Goal: Check status: Check status

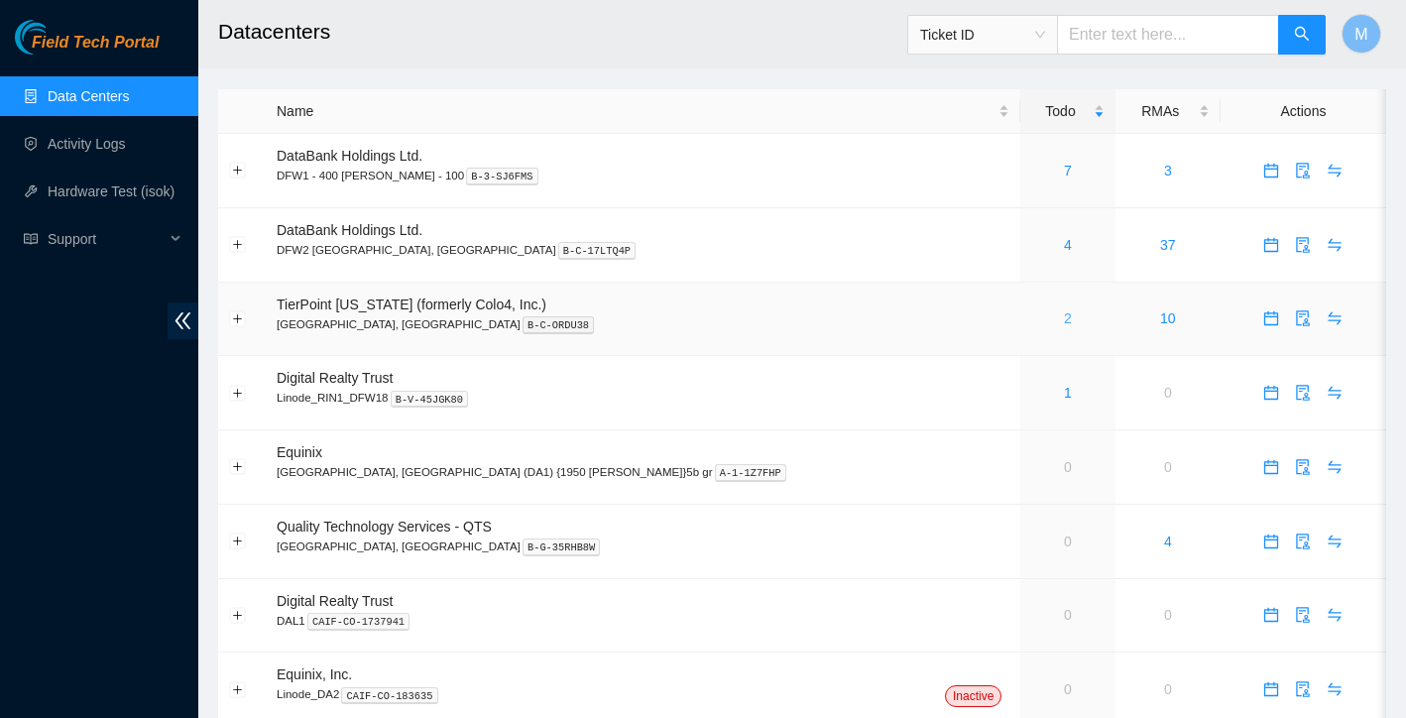
click at [1064, 323] on link "2" at bounding box center [1068, 318] width 8 height 16
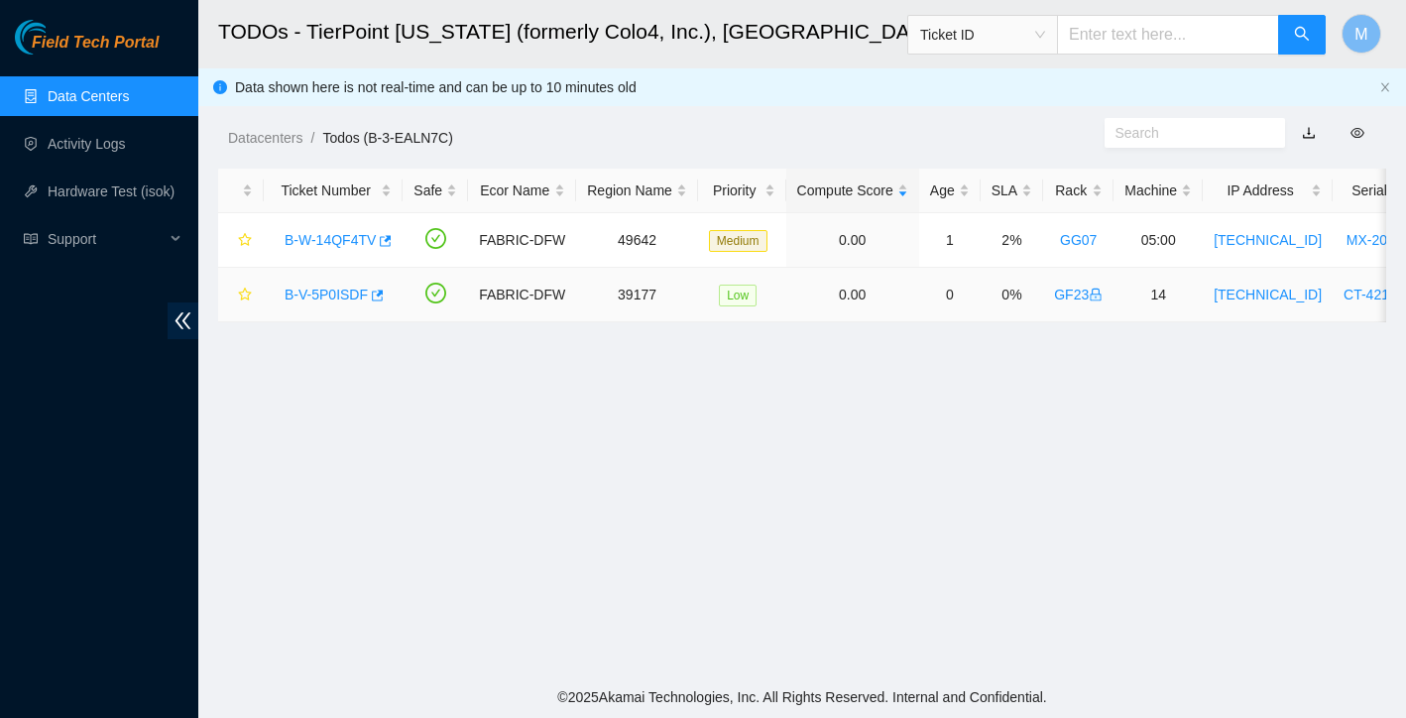
click at [348, 292] on link "B-V-5P0ISDF" at bounding box center [326, 295] width 83 height 16
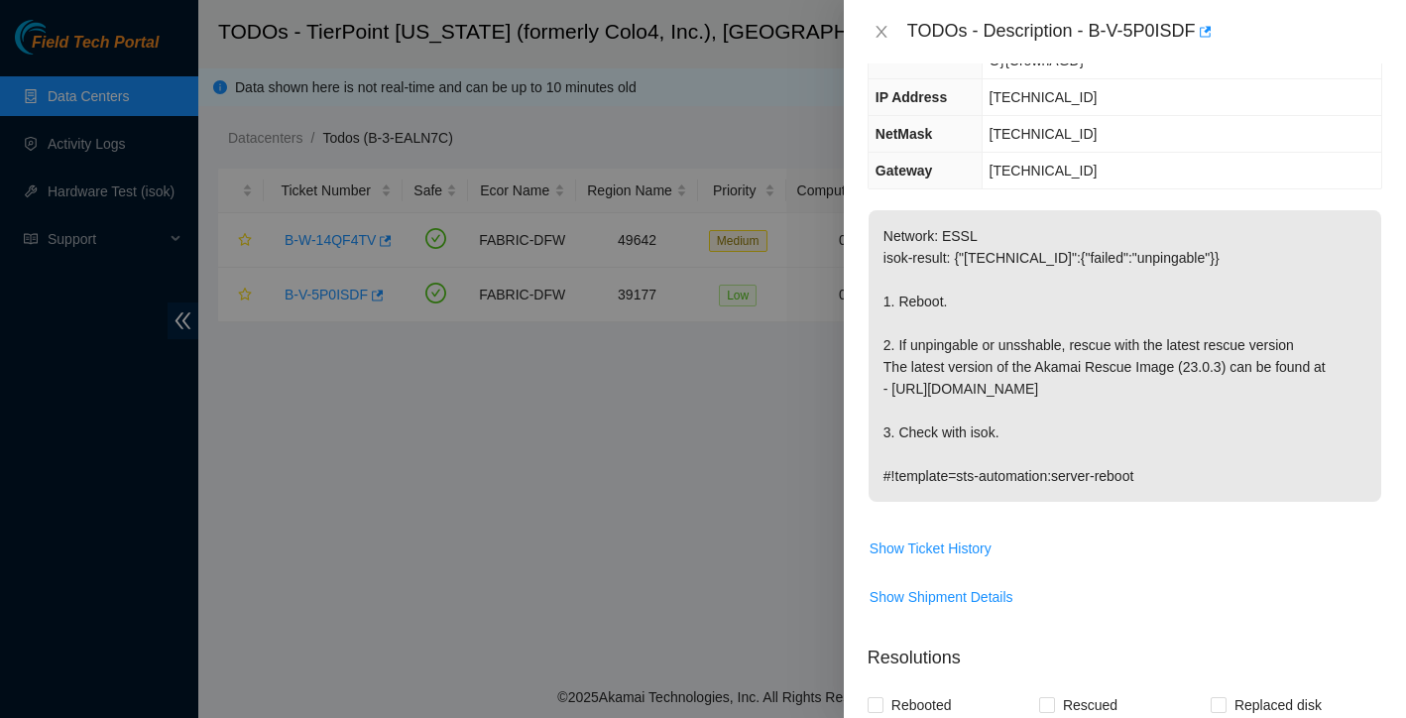
scroll to position [241, 0]
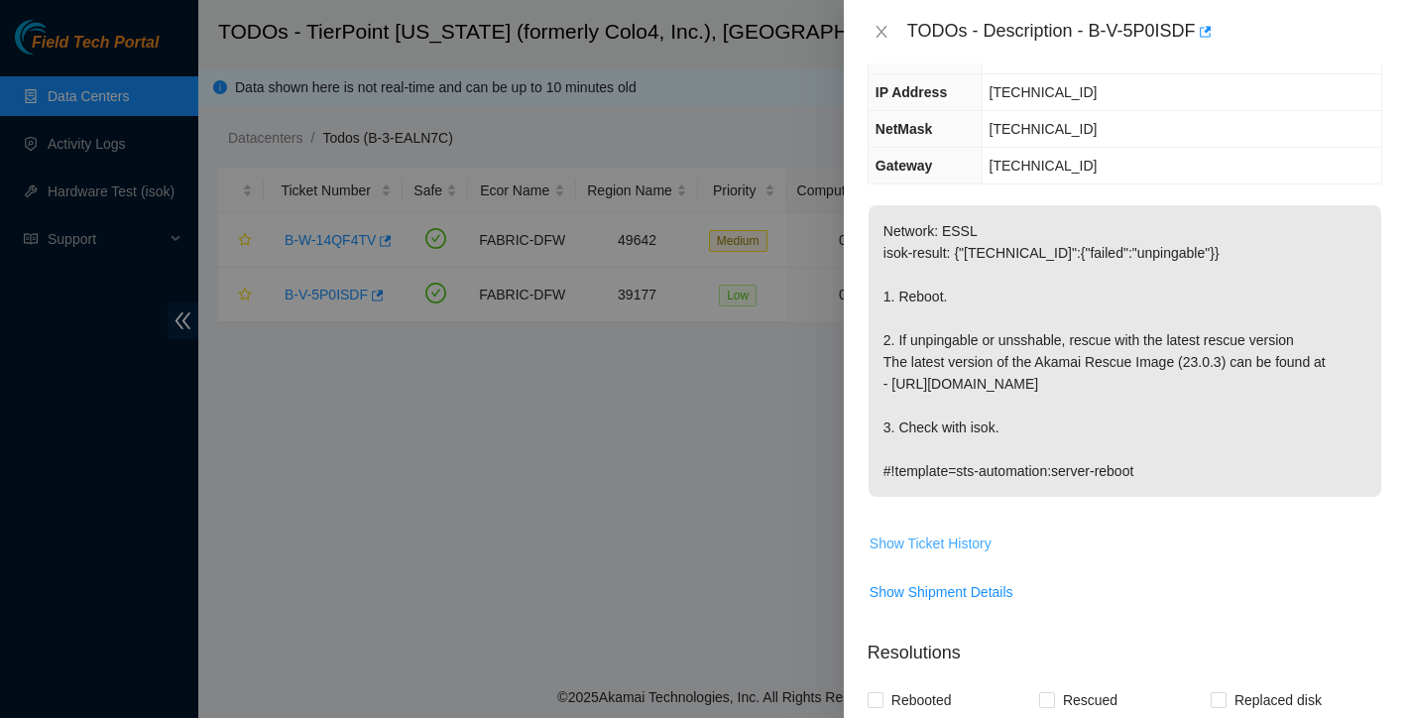
click at [974, 546] on span "Show Ticket History" at bounding box center [931, 544] width 122 height 22
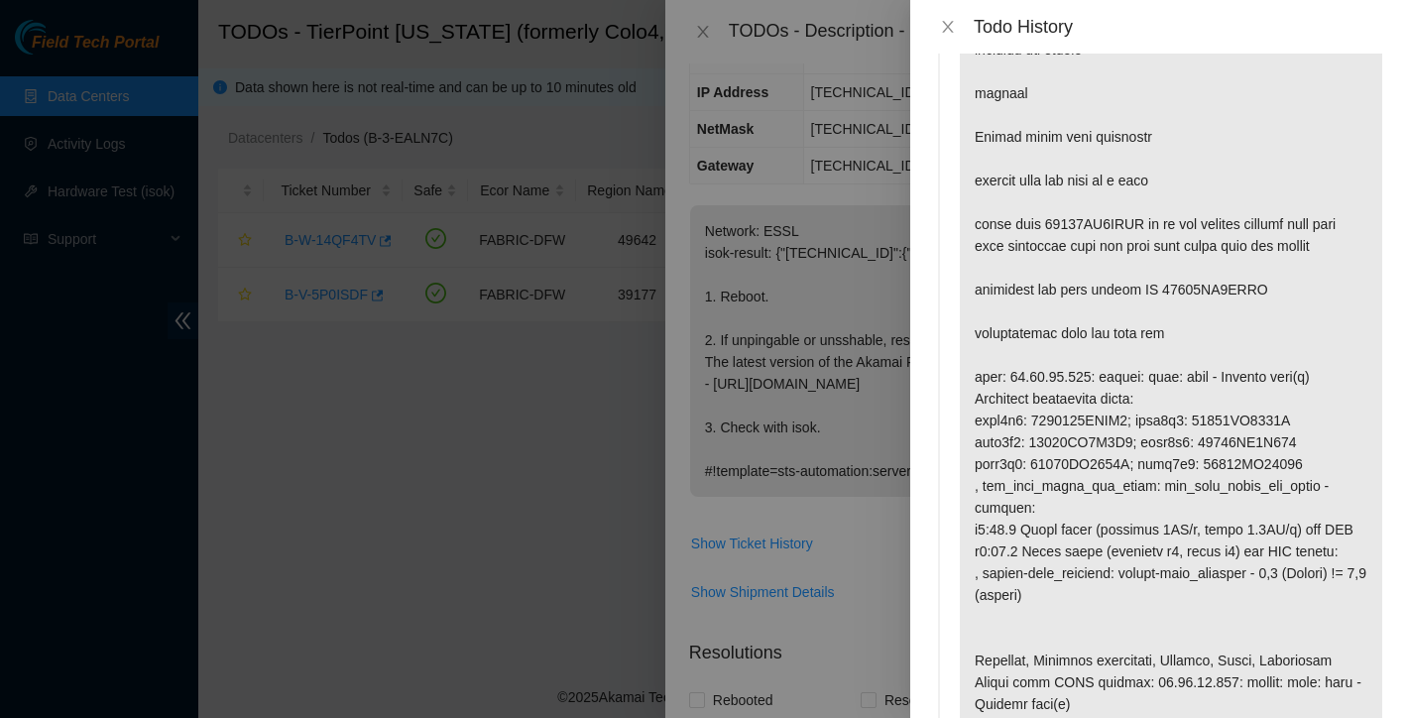
scroll to position [581, 0]
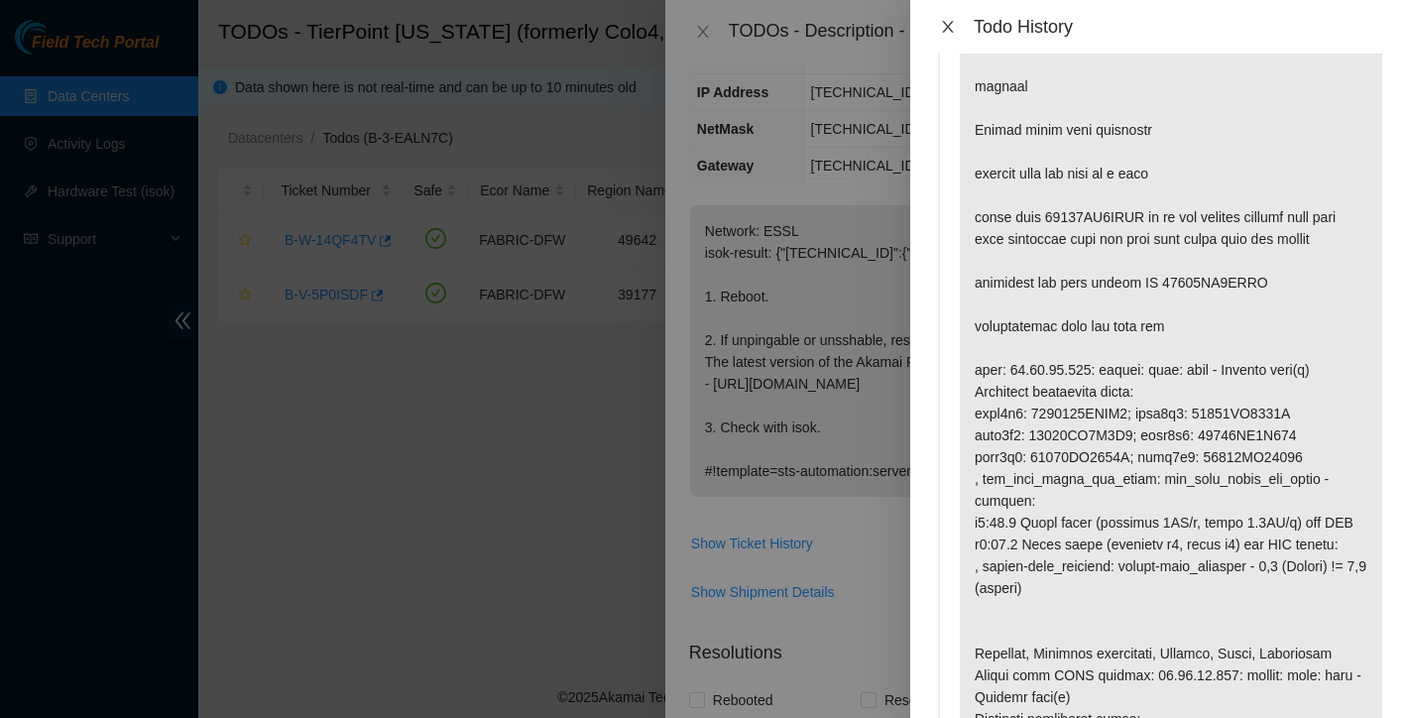
click at [953, 20] on icon "close" at bounding box center [948, 27] width 16 height 16
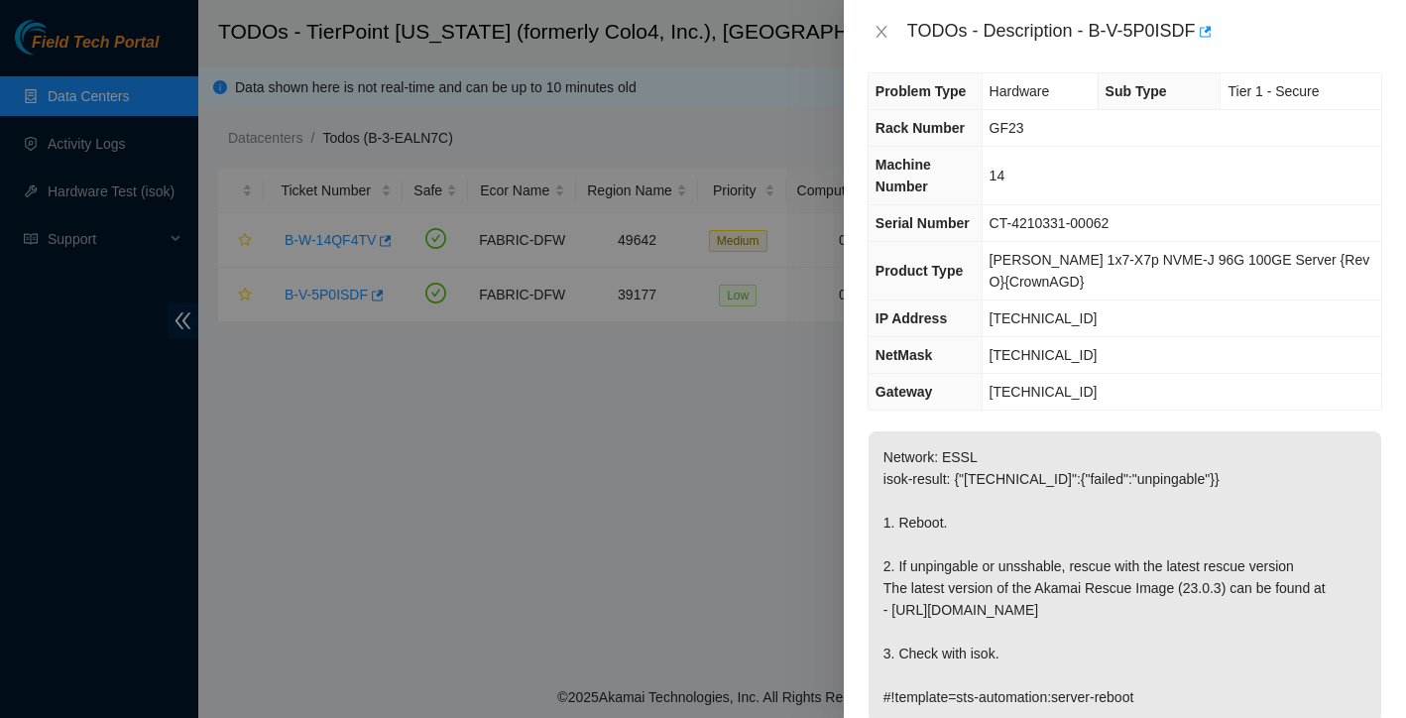
scroll to position [0, 0]
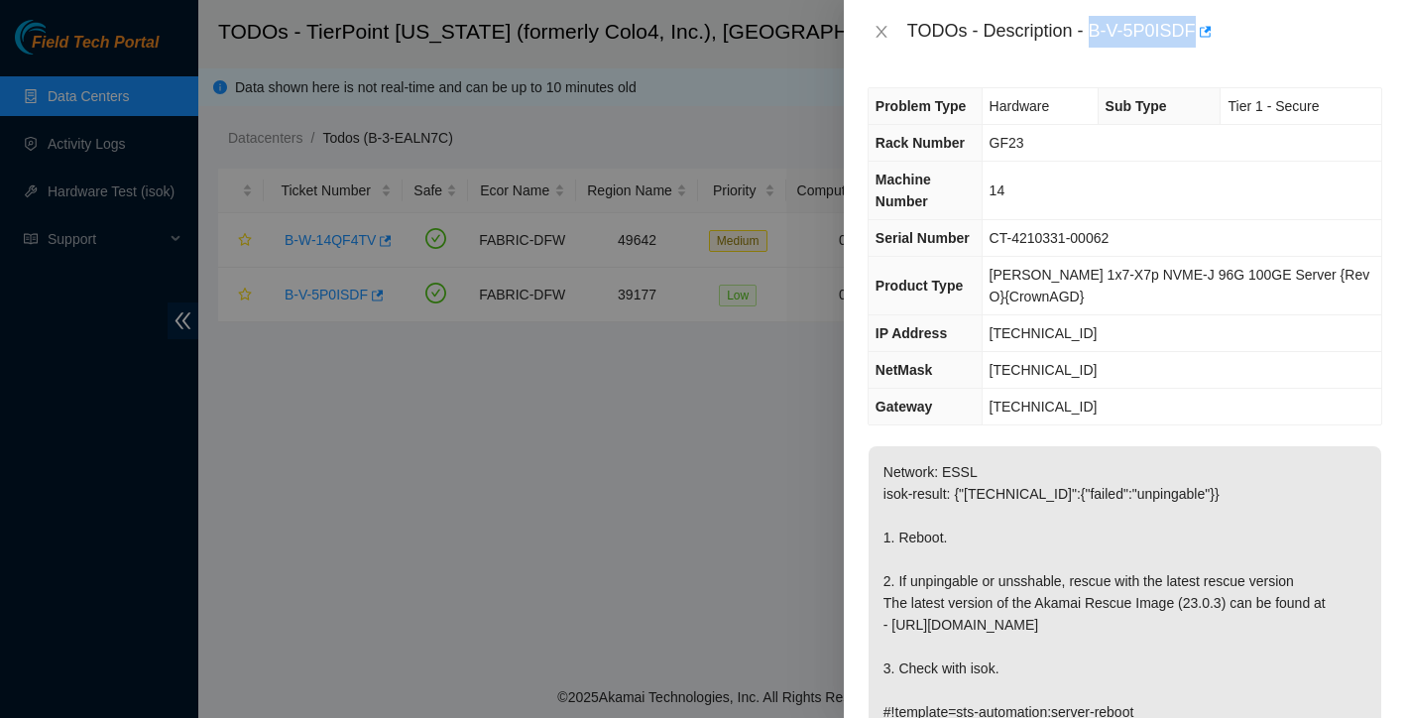
drag, startPoint x: 1096, startPoint y: 33, endPoint x: 1199, endPoint y: 21, distance: 103.8
click at [1199, 21] on div "TODOs - Description - B-V-5P0ISDF" at bounding box center [1145, 32] width 475 height 32
copy div "B-V-5P0ISDF"
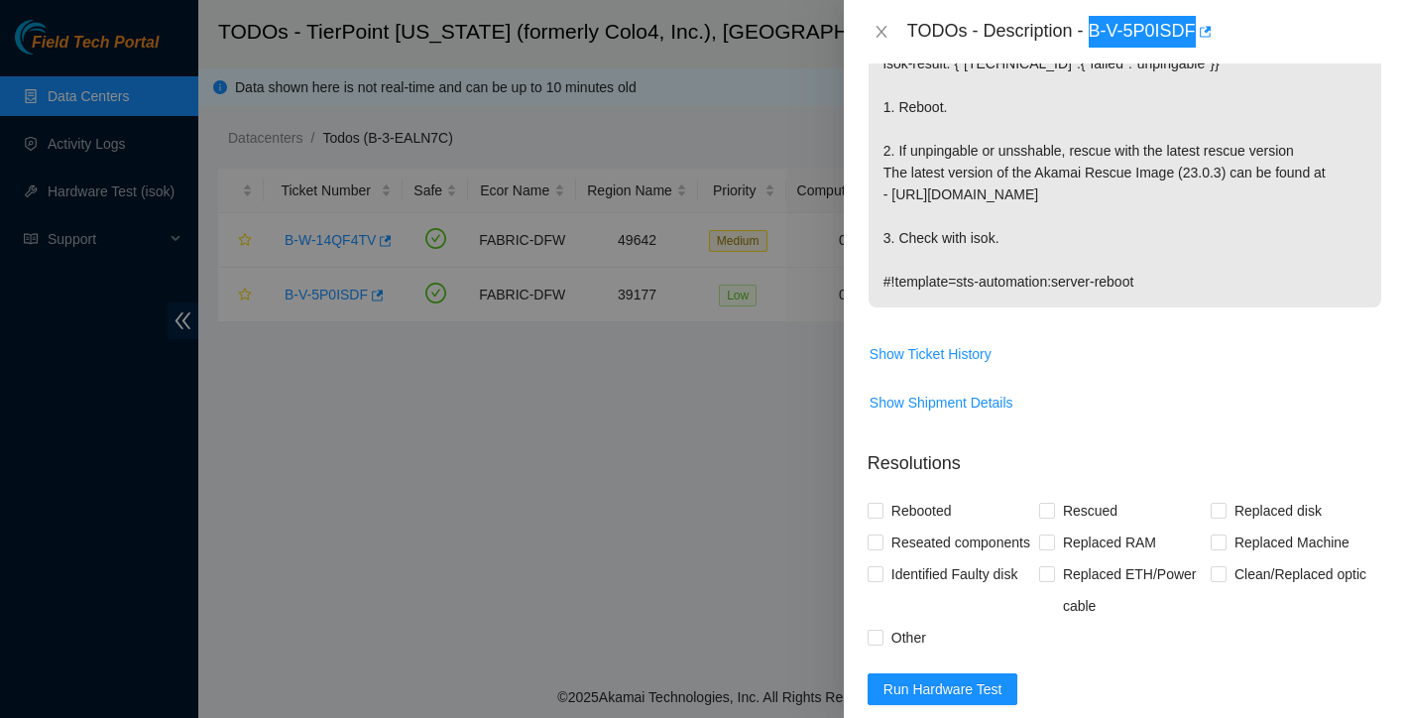
scroll to position [297, 0]
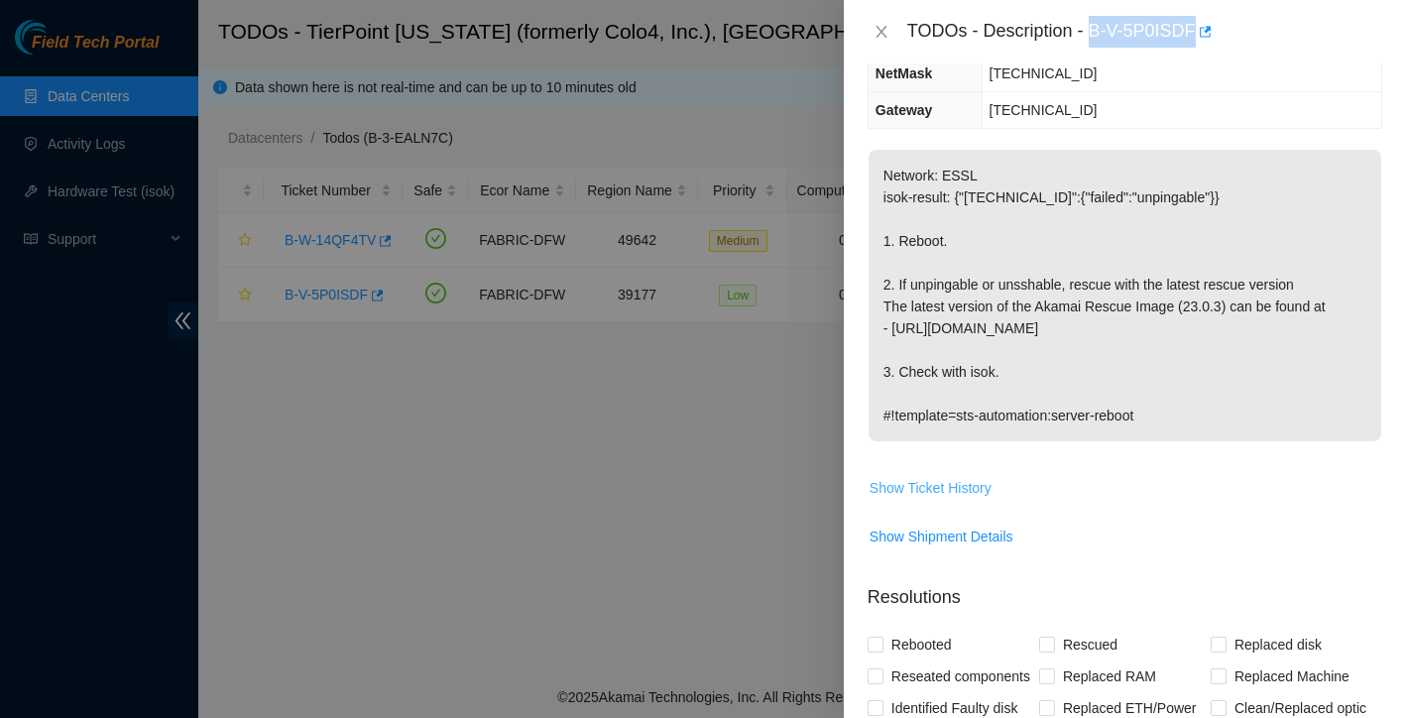
click at [972, 491] on span "Show Ticket History" at bounding box center [931, 488] width 122 height 22
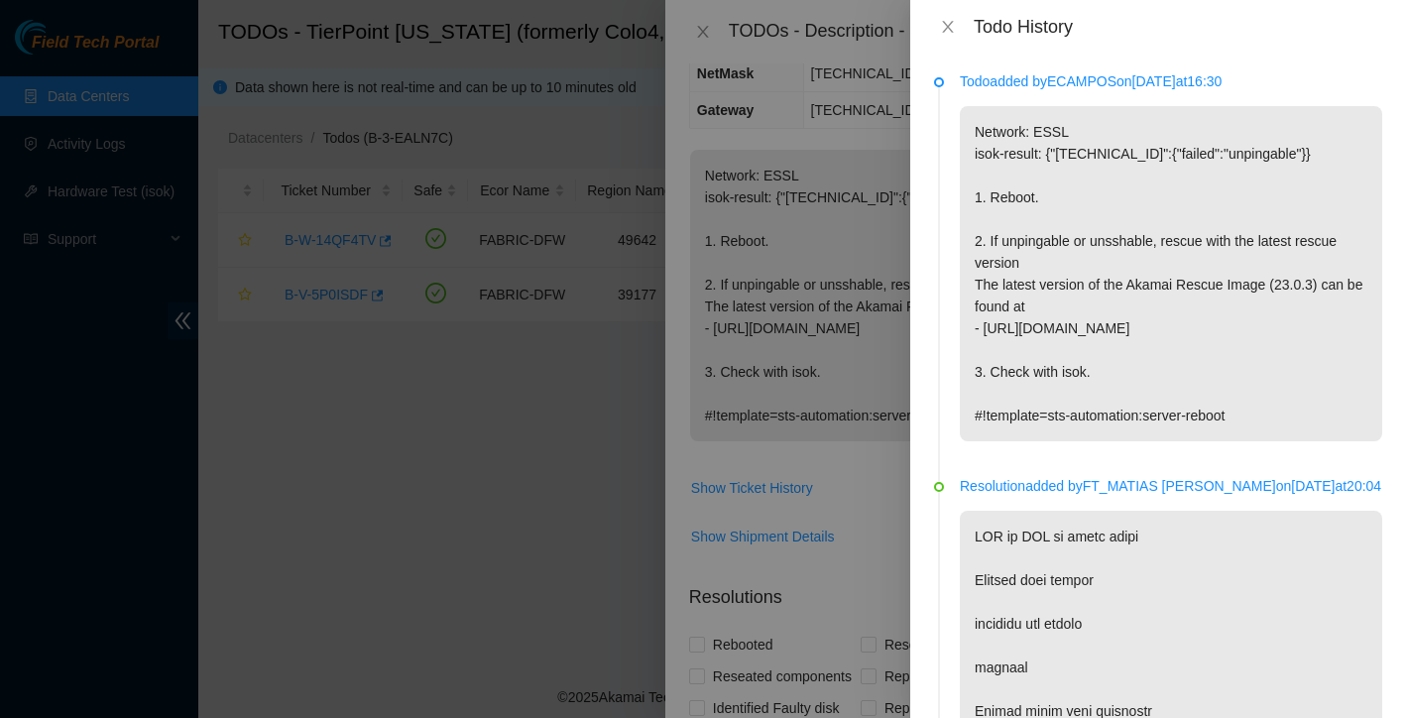
scroll to position [0, 0]
click at [954, 28] on icon "close" at bounding box center [948, 27] width 16 height 16
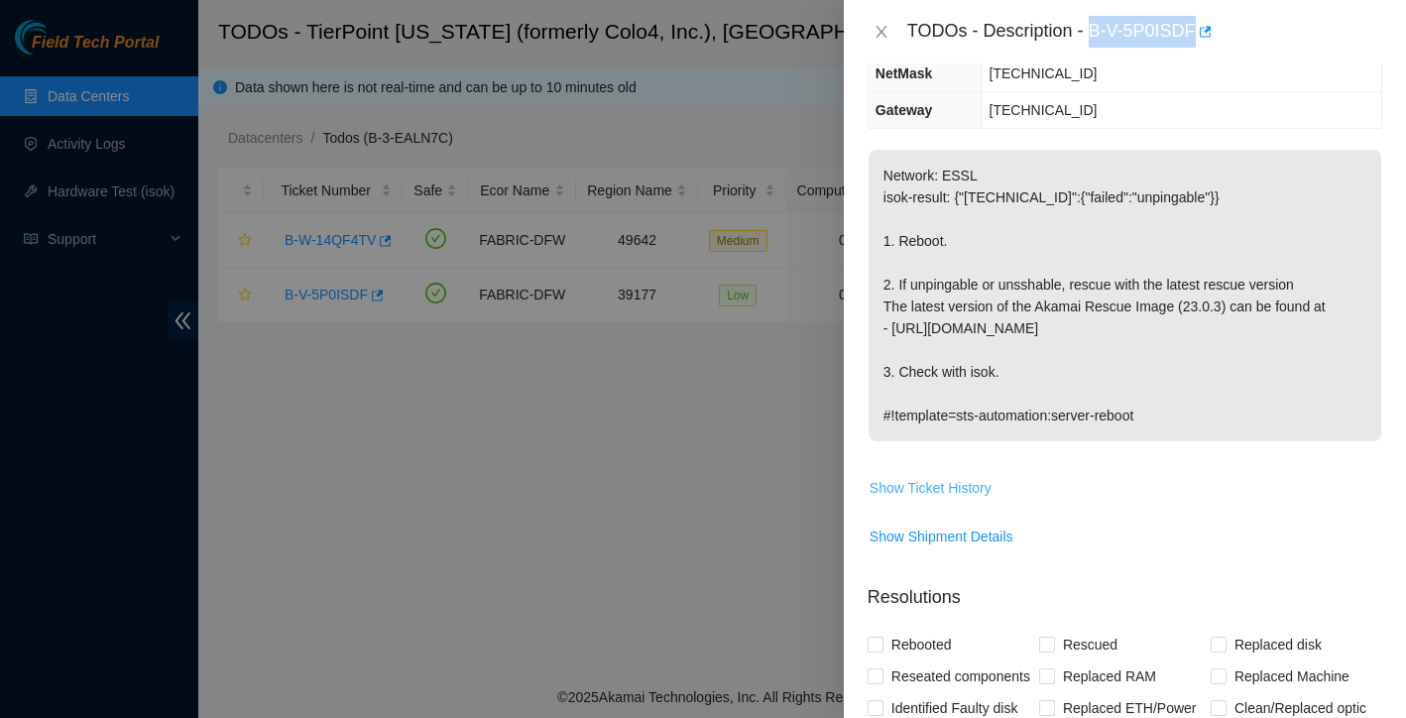
click at [968, 495] on span "Show Ticket History" at bounding box center [931, 488] width 122 height 22
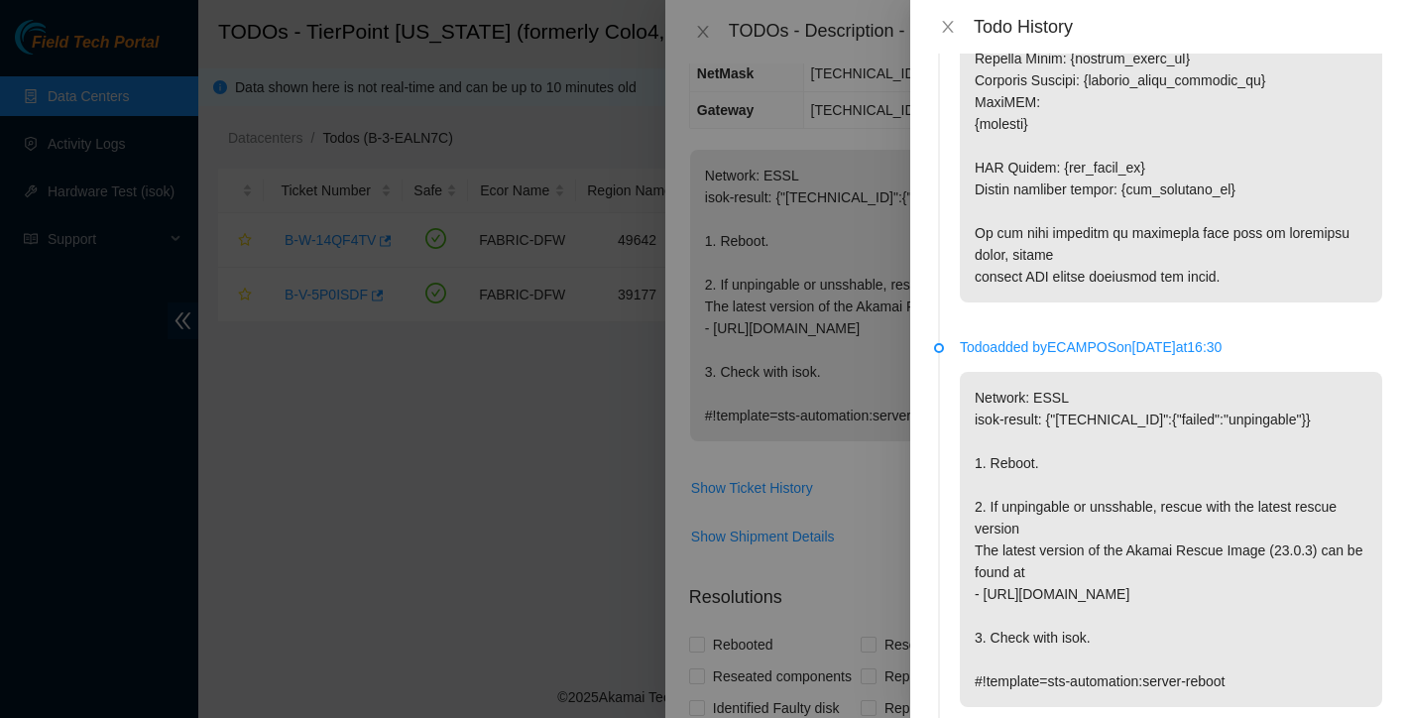
scroll to position [756, 0]
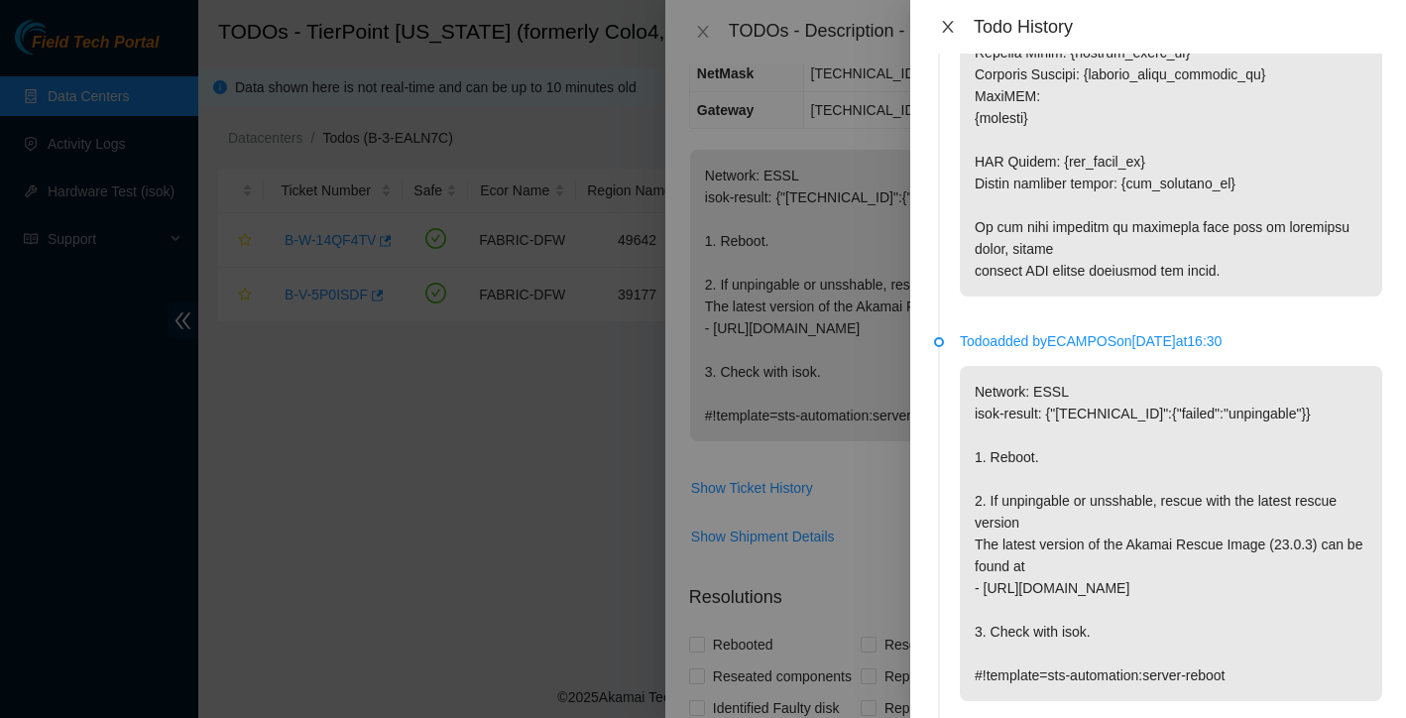
click at [947, 23] on icon "close" at bounding box center [948, 27] width 16 height 16
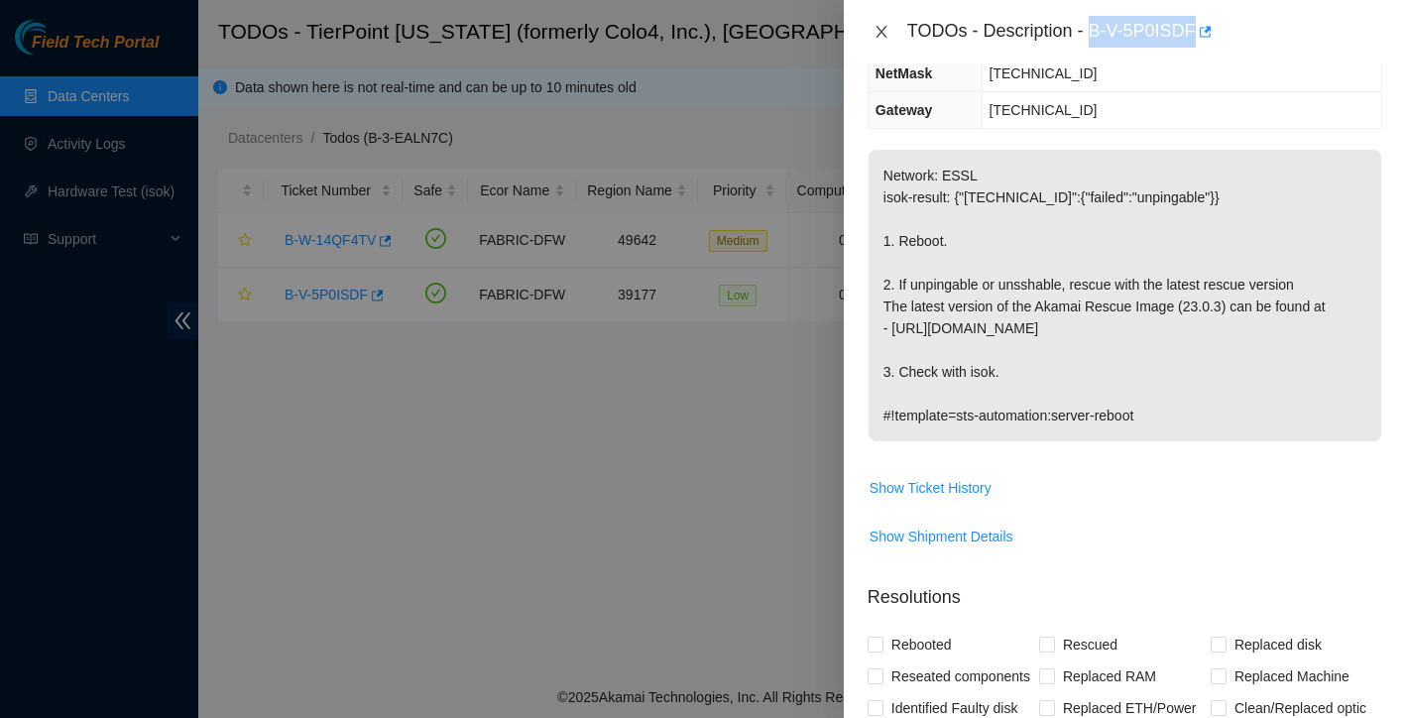
click at [880, 30] on icon "close" at bounding box center [881, 32] width 11 height 12
